Goal: Task Accomplishment & Management: Manage account settings

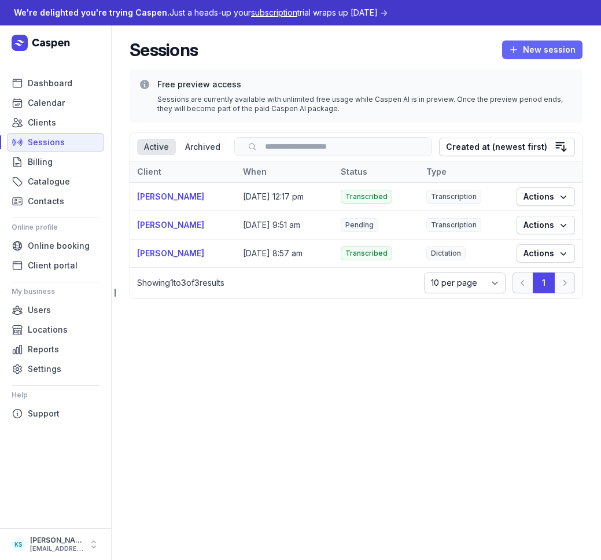
click at [529, 45] on span "New session" at bounding box center [542, 50] width 66 height 14
click at [467, 94] on button "Dictate" at bounding box center [517, 90] width 129 height 16
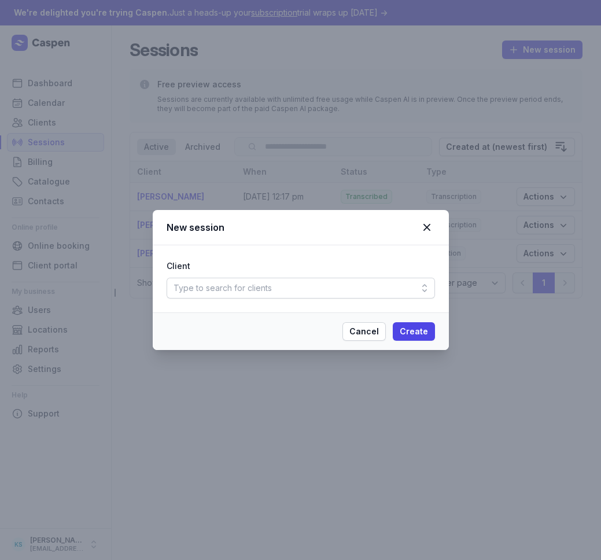
click at [272, 289] on div "Type to search for clients" at bounding box center [300, 287] width 268 height 21
click at [312, 340] on div "Create client" at bounding box center [300, 336] width 268 height 24
select select
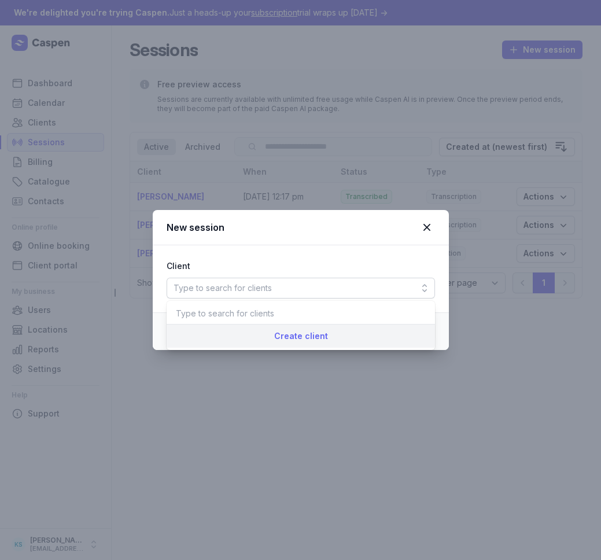
select select
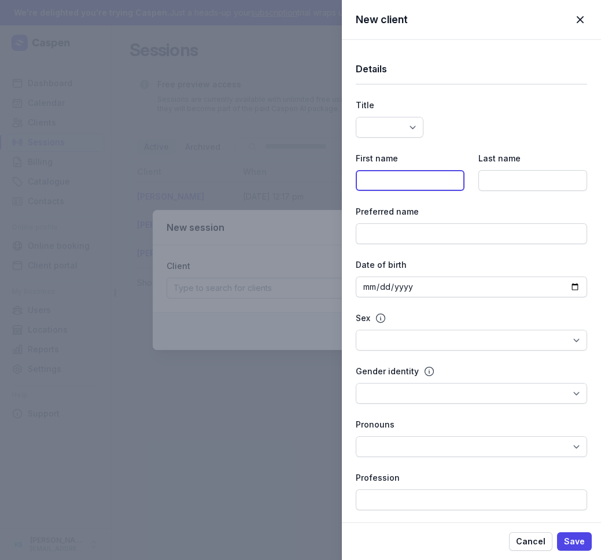
click at [427, 186] on input at bounding box center [409, 180] width 109 height 21
type input "[PERSON_NAME]"
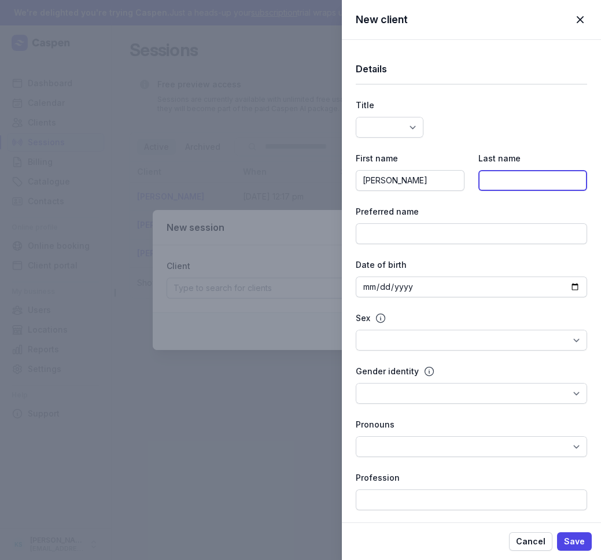
click at [549, 185] on input at bounding box center [532, 180] width 109 height 21
click at [572, 540] on span "Save" at bounding box center [574, 541] width 21 height 14
click at [545, 179] on input at bounding box center [532, 180] width 109 height 21
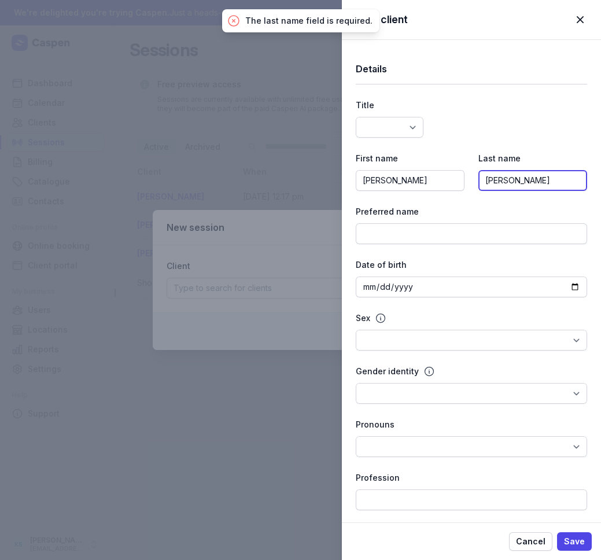
type input "[PERSON_NAME]"
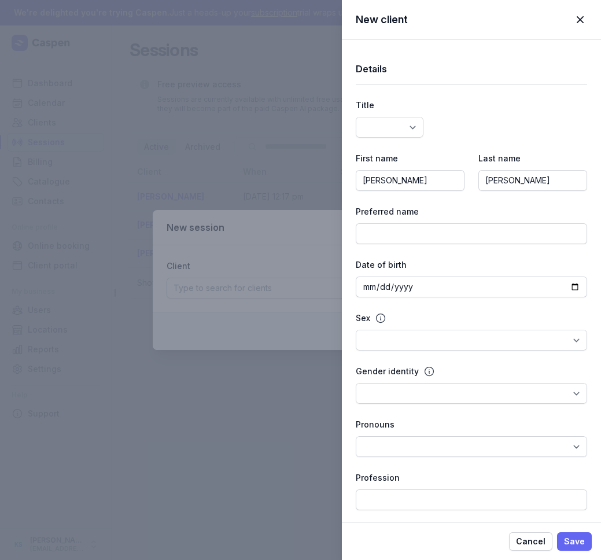
click at [573, 538] on span "Save" at bounding box center [574, 541] width 21 height 14
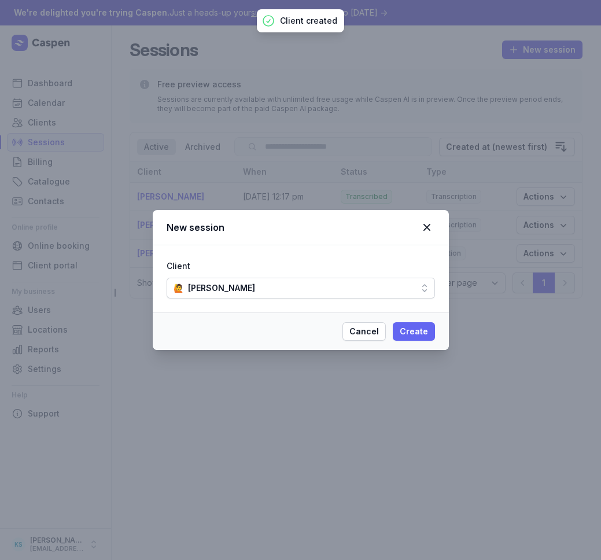
click at [421, 332] on span "Create" at bounding box center [413, 331] width 28 height 14
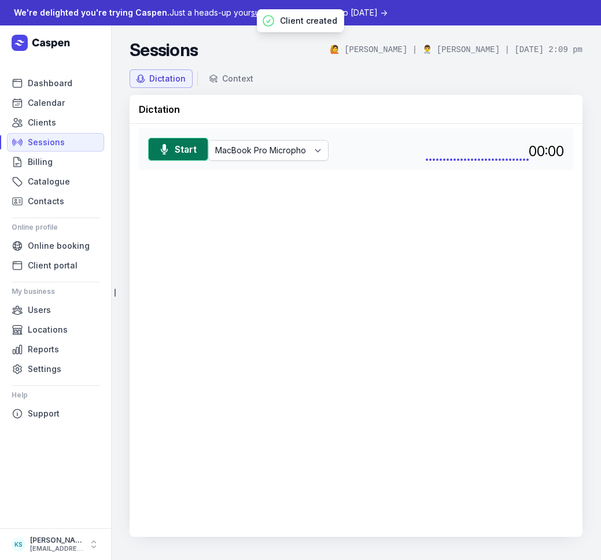
click at [180, 142] on span "Start" at bounding box center [186, 149] width 22 height 14
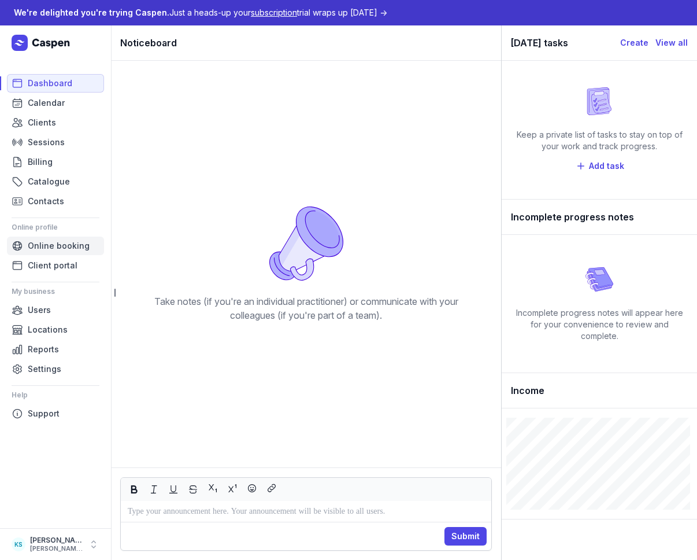
click at [40, 251] on span "Online booking" at bounding box center [59, 246] width 62 height 14
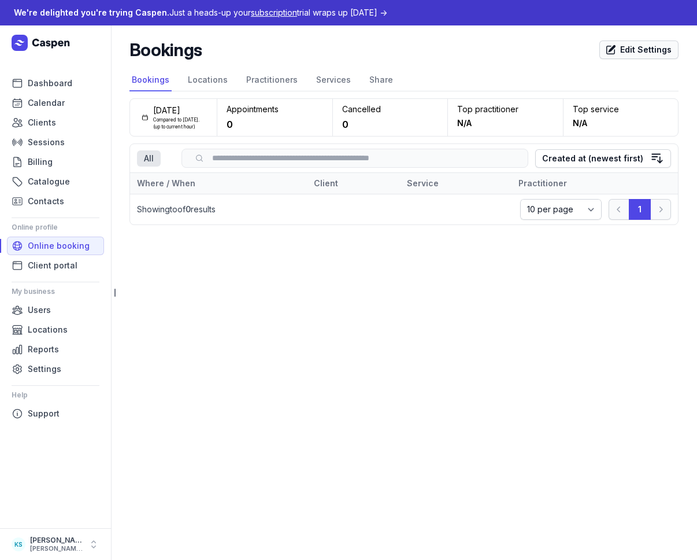
click at [626, 53] on span "Edit Settings" at bounding box center [638, 50] width 65 height 14
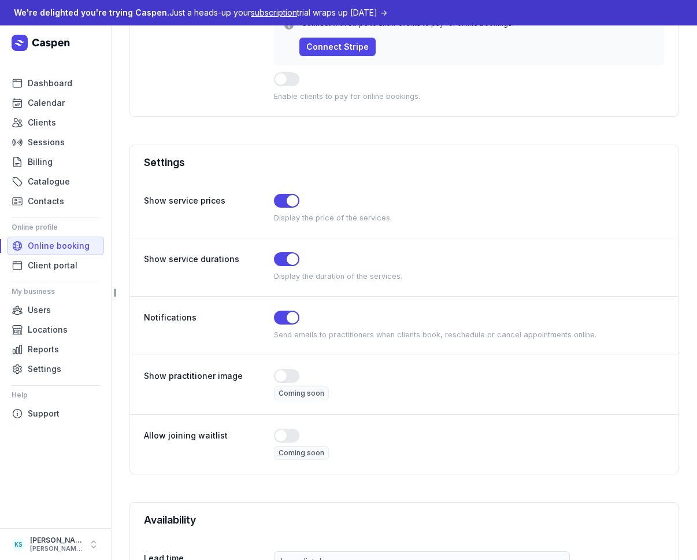
scroll to position [135, 0]
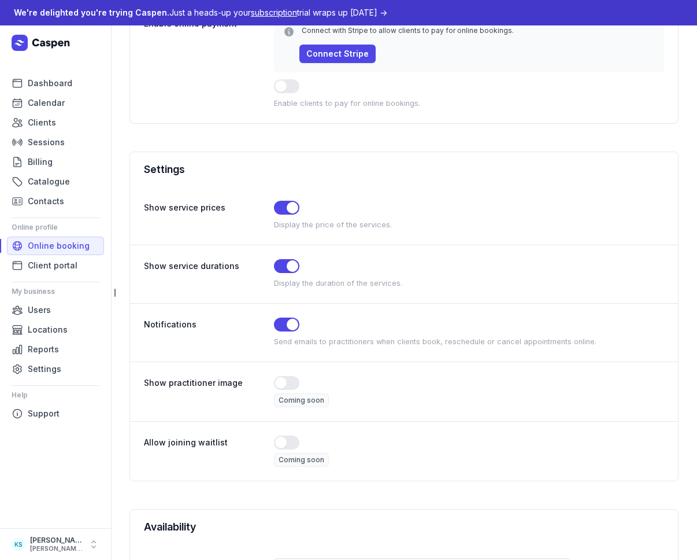
click at [286, 390] on div "Use setting" at bounding box center [469, 384] width 390 height 16
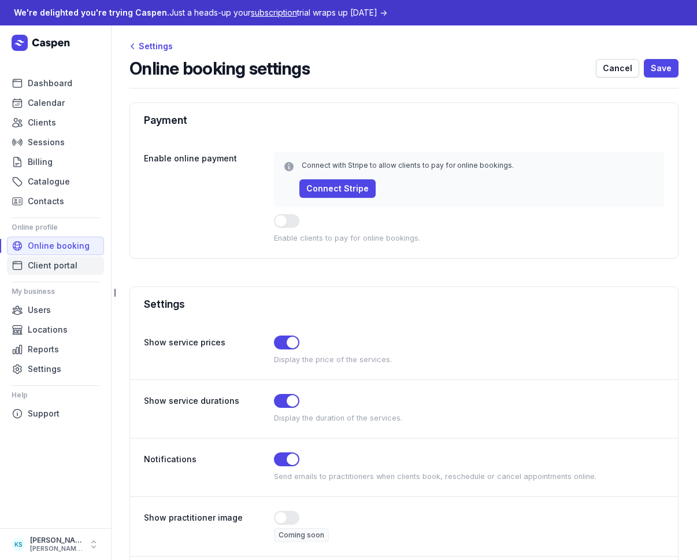
click at [53, 269] on span "Client portal" at bounding box center [53, 265] width 50 height 14
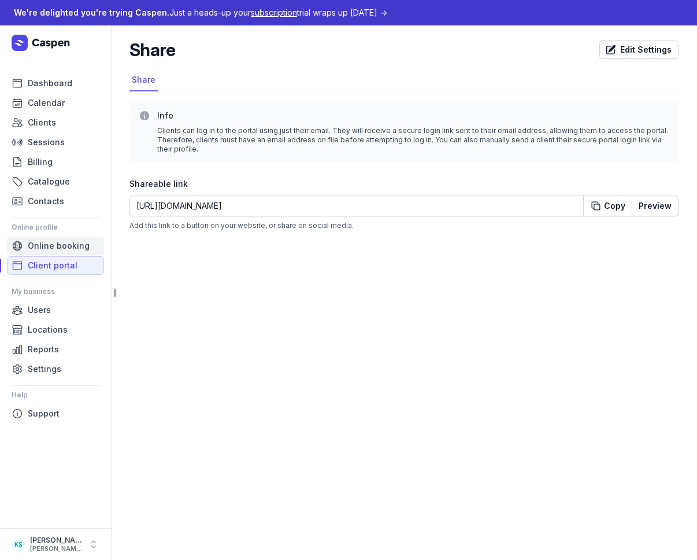
click at [55, 247] on span "Online booking" at bounding box center [59, 246] width 62 height 14
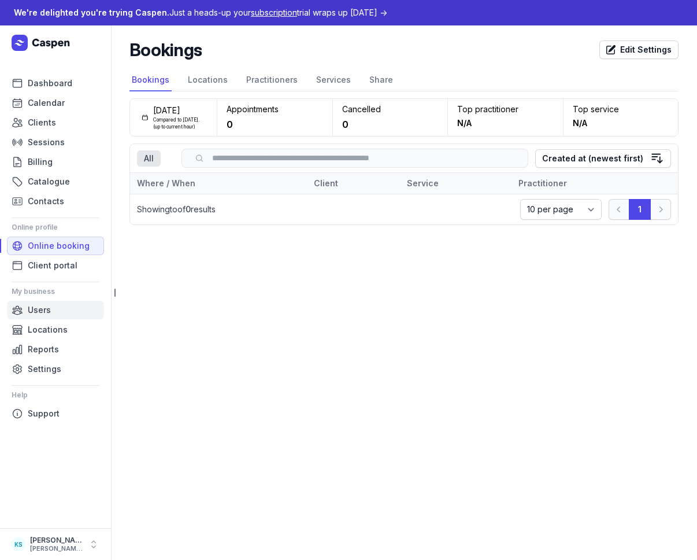
click at [53, 307] on link "Users" at bounding box center [55, 310] width 97 height 18
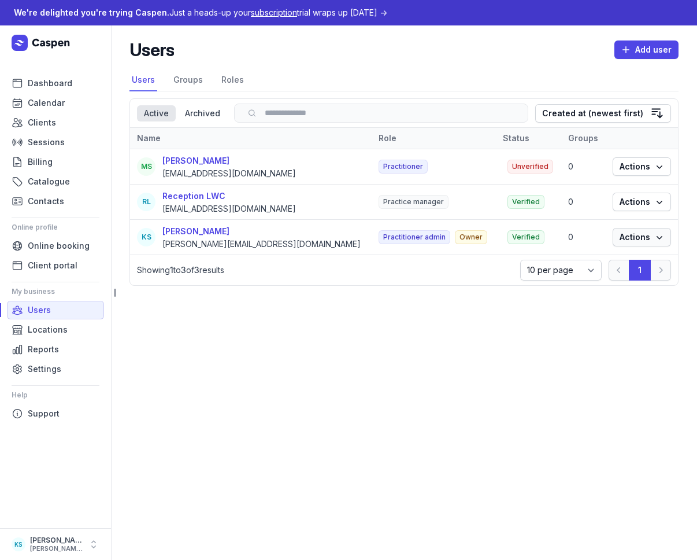
click at [637, 237] on span "Actions" at bounding box center [642, 237] width 45 height 14
click at [635, 239] on span "Actions" at bounding box center [642, 237] width 45 height 14
click at [499, 363] on main "Users Add user Select a tab Users Groups Roles Users Groups Roles Select a tab …" at bounding box center [404, 292] width 586 height 534
click at [370, 76] on nav "Users Groups Roles" at bounding box center [403, 80] width 549 height 22
click at [658, 168] on icon "button" at bounding box center [660, 167] width 12 height 12
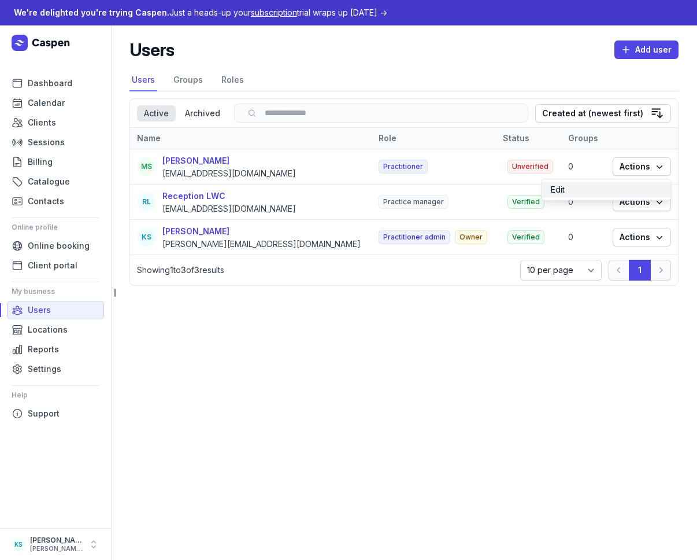
click at [598, 186] on link "Edit" at bounding box center [606, 190] width 129 height 16
select select
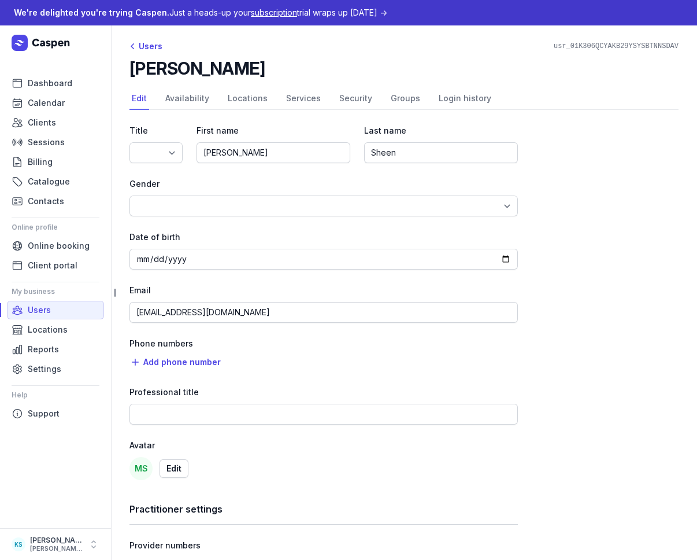
click at [543, 181] on div "Title Dr Mr Ms Mrs Miss Mx Master First name Melanie Last name Sheen Gender Mal…" at bounding box center [403, 367] width 549 height 514
click at [143, 44] on div "Users" at bounding box center [145, 46] width 33 height 14
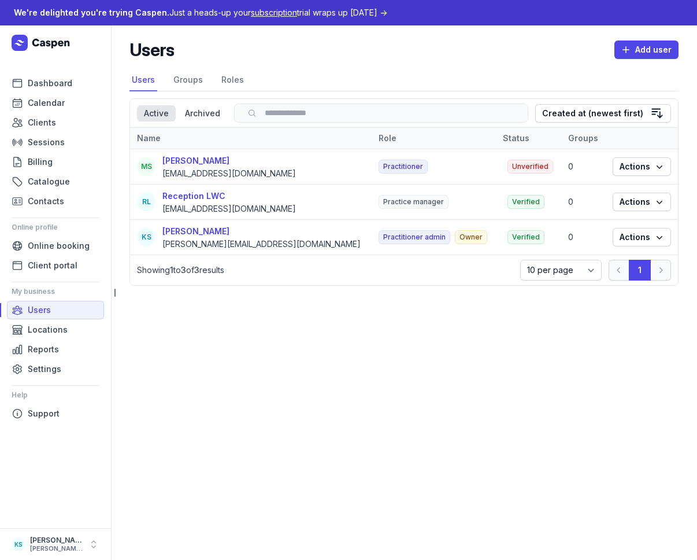
click at [207, 46] on div "Users Add user" at bounding box center [403, 49] width 549 height 21
click at [436, 51] on div "Users Add user" at bounding box center [403, 49] width 549 height 21
click at [60, 246] on span "Online booking" at bounding box center [59, 246] width 62 height 14
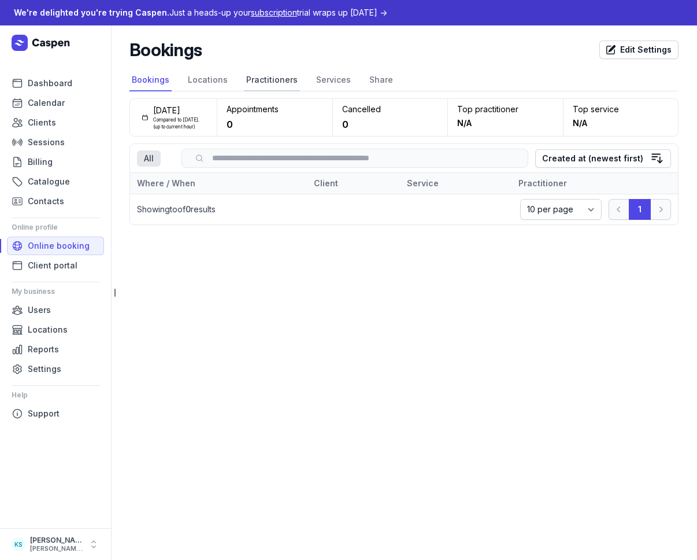
click at [253, 82] on link "Practitioners" at bounding box center [272, 80] width 56 height 22
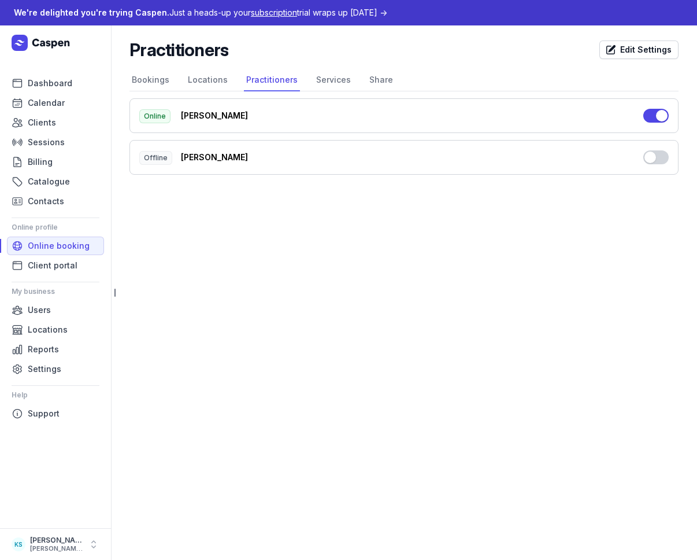
click at [662, 160] on button "Use setting" at bounding box center [655, 157] width 25 height 14
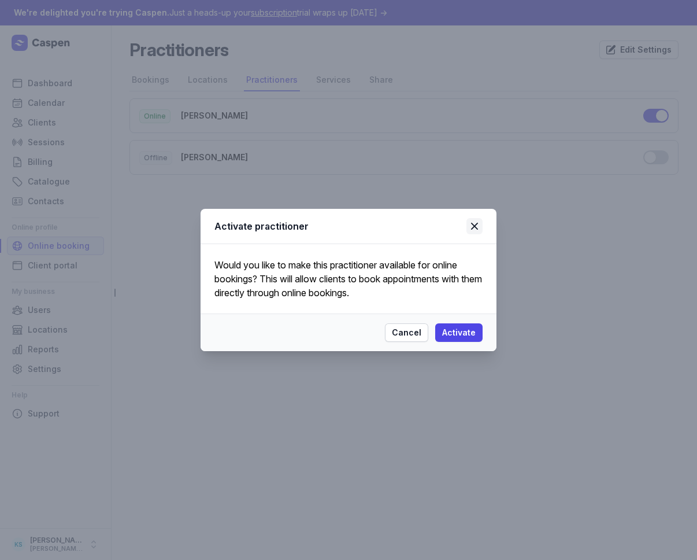
click at [475, 227] on icon at bounding box center [475, 226] width 14 height 14
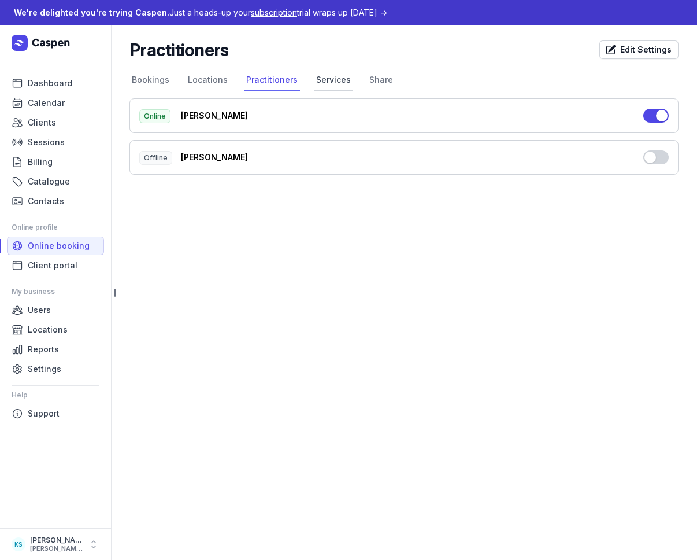
click at [314, 86] on link "Services" at bounding box center [333, 80] width 39 height 22
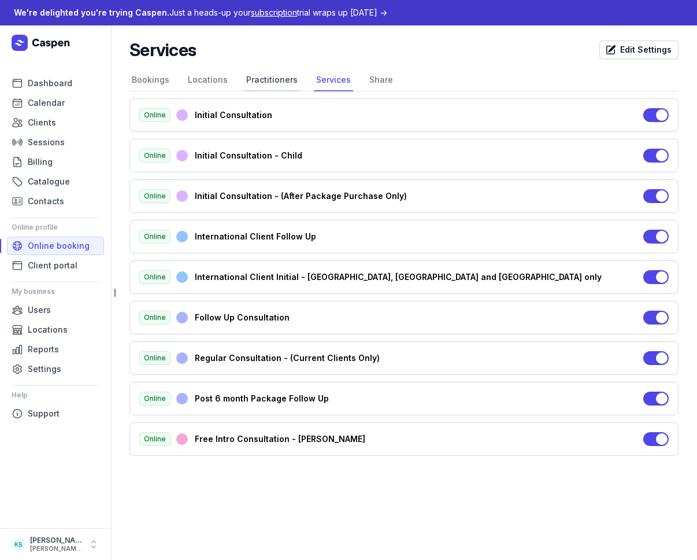
click at [267, 76] on link "Practitioners" at bounding box center [272, 80] width 56 height 22
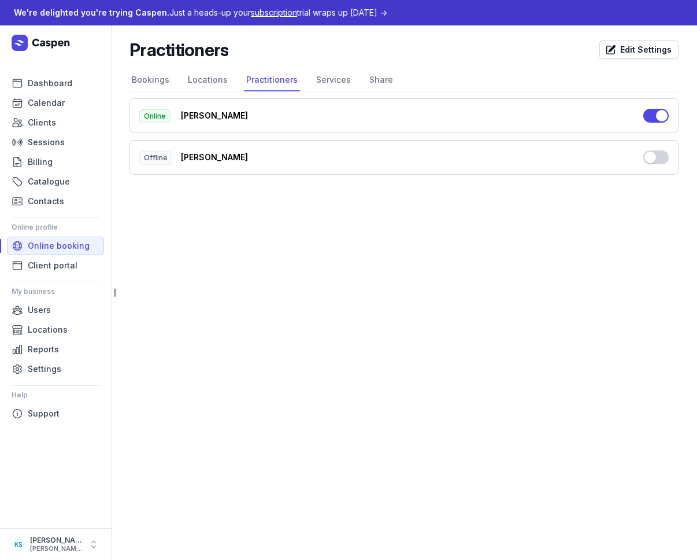
click at [203, 118] on div "[PERSON_NAME]" at bounding box center [405, 116] width 449 height 12
click at [200, 82] on link "Locations" at bounding box center [208, 80] width 45 height 22
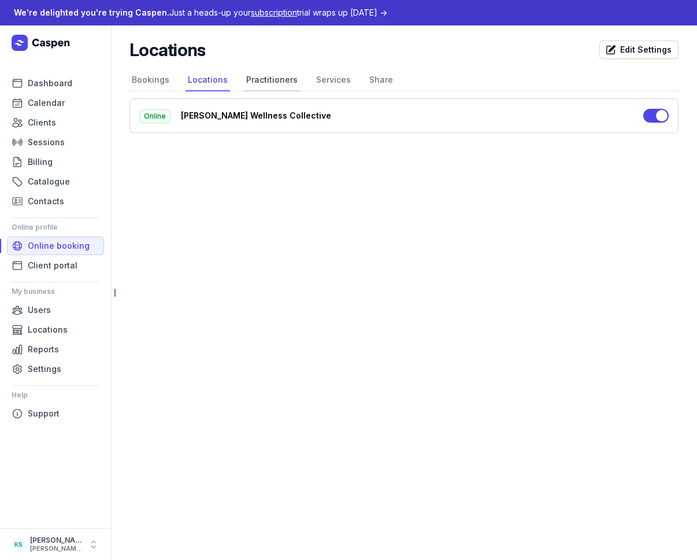
click at [272, 83] on link "Practitioners" at bounding box center [272, 80] width 56 height 22
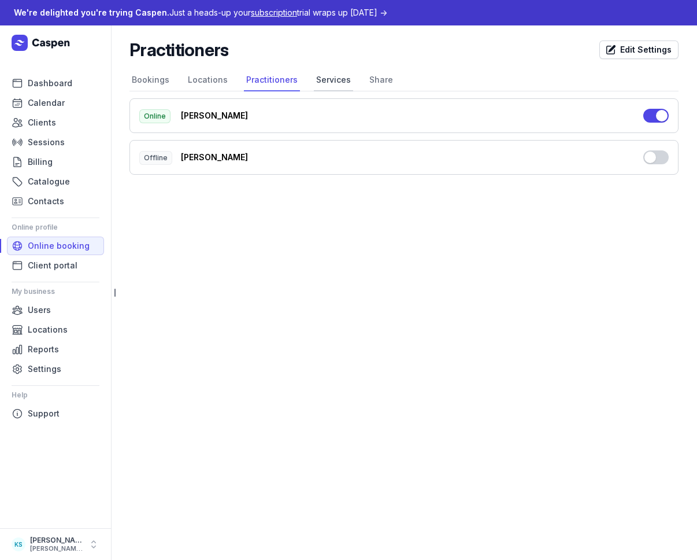
click at [327, 78] on link "Services" at bounding box center [333, 80] width 39 height 22
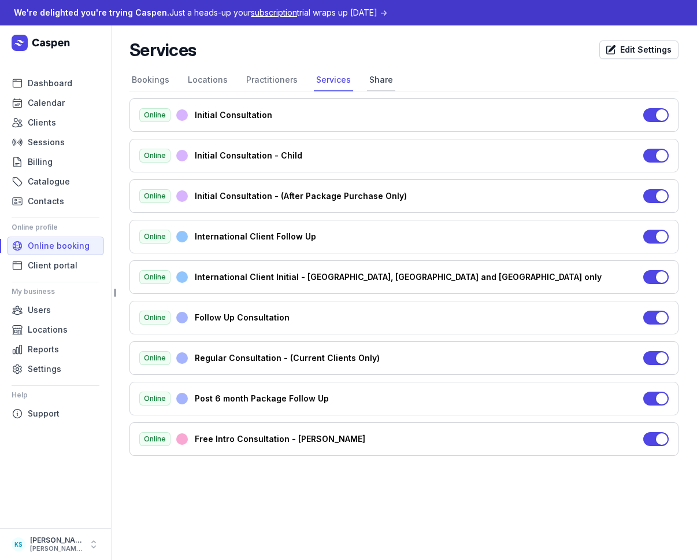
click at [371, 81] on link "Share" at bounding box center [381, 80] width 28 height 22
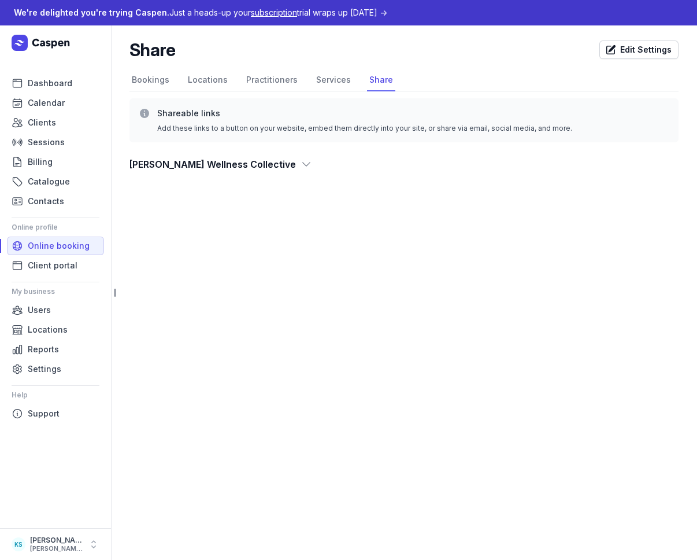
click at [239, 174] on div "Share Edit Settings Select a tab Bookings Locations Practitioners Services Shar…" at bounding box center [404, 110] width 586 height 170
click at [301, 169] on icon at bounding box center [307, 164] width 12 height 12
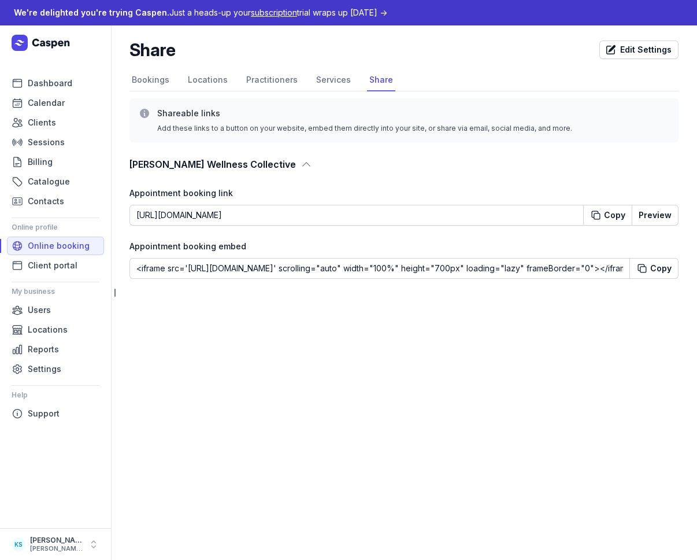
click at [276, 245] on div "Appointment booking embed" at bounding box center [403, 246] width 549 height 14
click at [324, 80] on link "Services" at bounding box center [333, 80] width 39 height 22
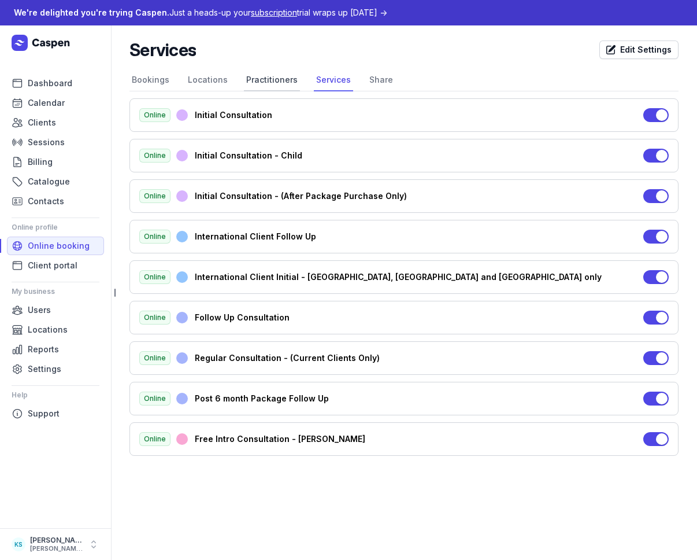
click at [255, 75] on link "Practitioners" at bounding box center [272, 80] width 56 height 22
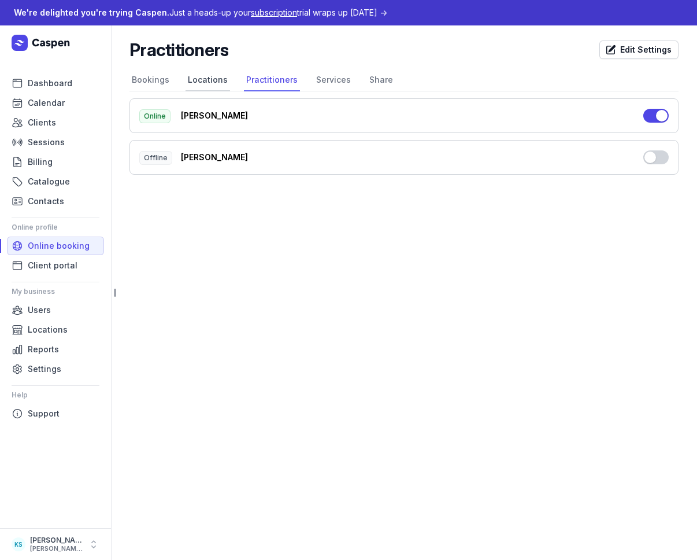
click at [218, 80] on link "Locations" at bounding box center [208, 80] width 45 height 22
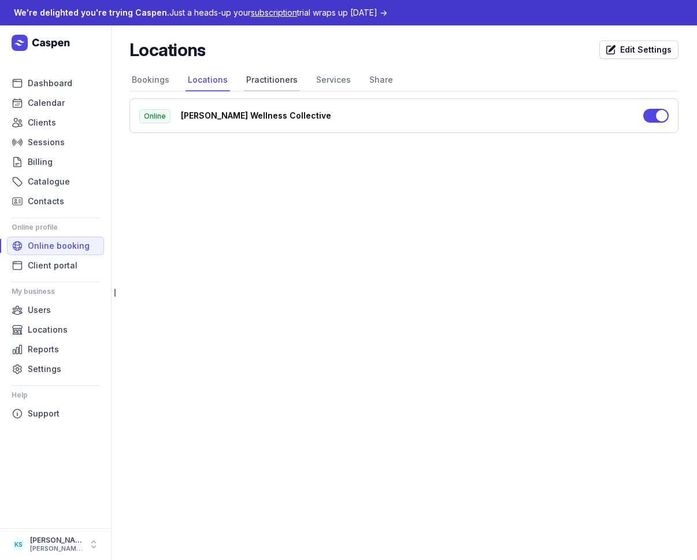
click at [256, 78] on link "Practitioners" at bounding box center [272, 80] width 56 height 22
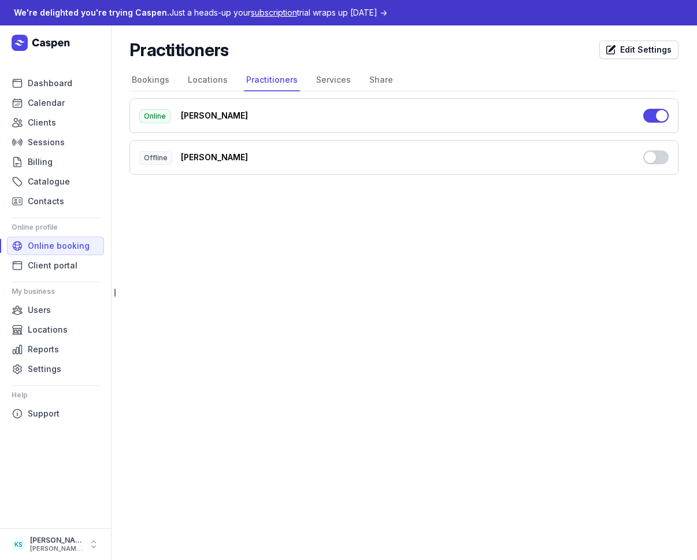
click at [649, 157] on button "Use setting" at bounding box center [655, 157] width 25 height 14
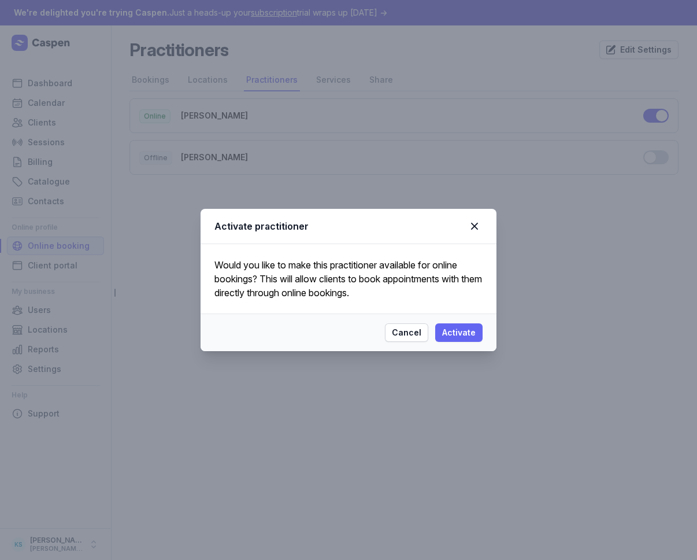
click at [471, 336] on span "Activate" at bounding box center [459, 332] width 34 height 14
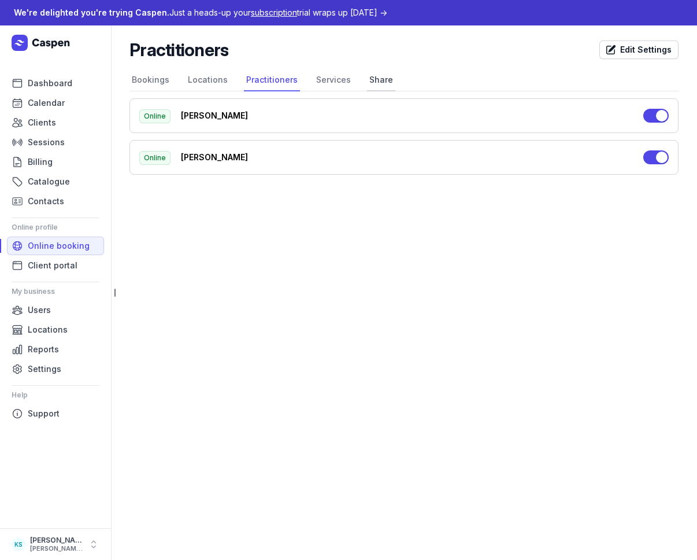
click at [373, 76] on link "Share" at bounding box center [381, 80] width 28 height 22
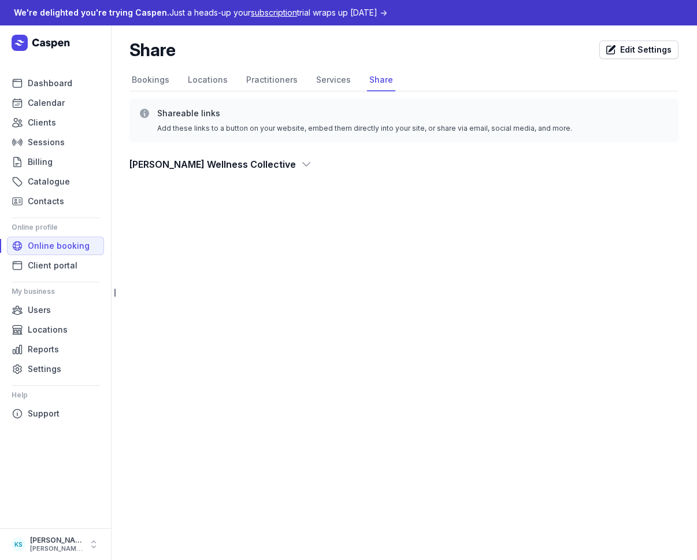
click at [301, 165] on icon at bounding box center [307, 164] width 12 height 12
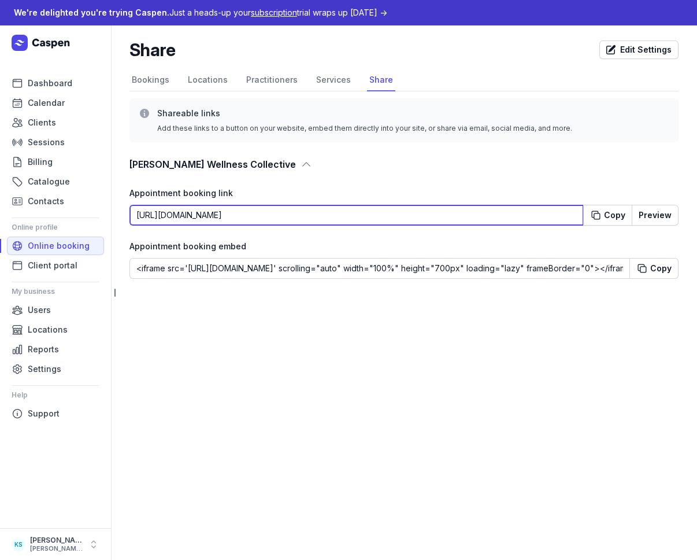
click at [269, 216] on input "https://kylie-smart.caspen.com/booking/locations/loc_01K23S3BE5EYVYF76FQ2QNAW7M…" at bounding box center [356, 215] width 454 height 21
click at [531, 213] on input "https://kylie-smart.caspen.com/booking/locations/loc_01K23S3BE5EYVYF76FQ2QNAW7M…" at bounding box center [356, 215] width 454 height 21
click at [523, 216] on input "https://kylie-smart.caspen.com/booking/locations/loc_01K23S3BE5EYVYF76FQ2QNAW7M…" at bounding box center [356, 215] width 454 height 21
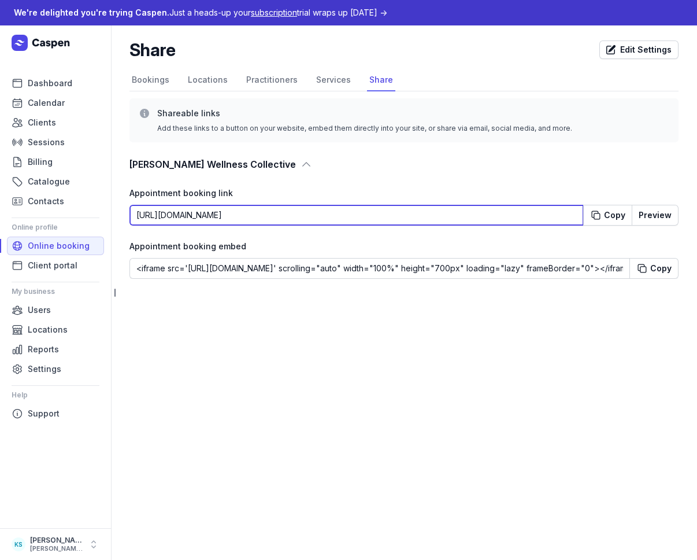
click at [523, 216] on input "https://kylie-smart.caspen.com/booking/locations/loc_01K23S3BE5EYVYF76FQ2QNAW7M…" at bounding box center [356, 215] width 454 height 21
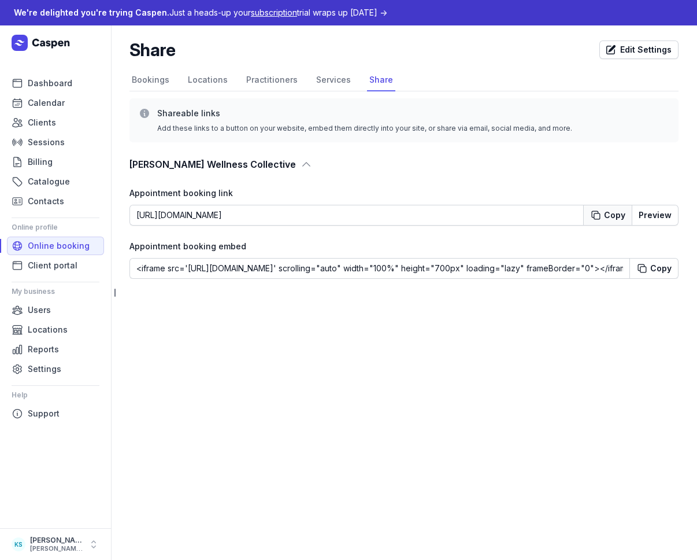
click at [613, 216] on div "Copy" at bounding box center [614, 215] width 21 height 12
